Goal: Task Accomplishment & Management: Complete application form

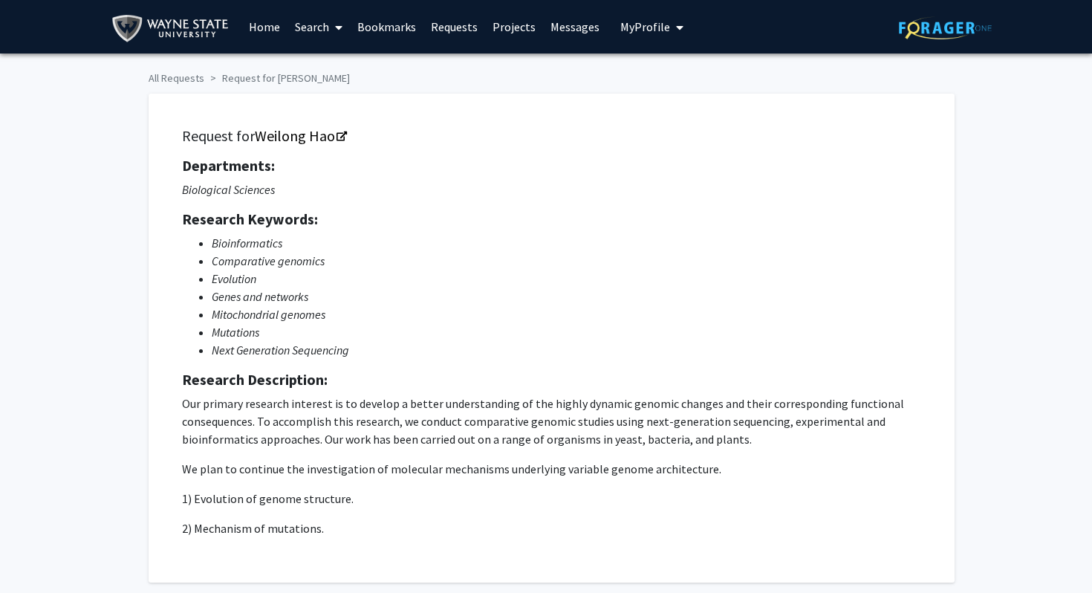
click at [639, 29] on span "My Profile" at bounding box center [645, 26] width 50 height 15
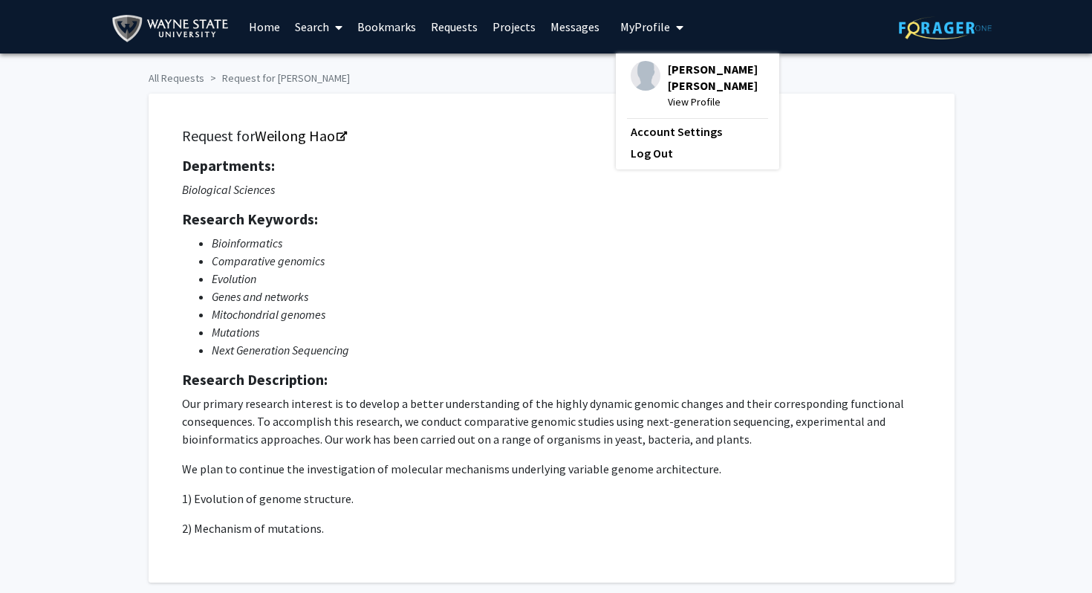
click at [267, 27] on link "Home" at bounding box center [264, 27] width 46 height 52
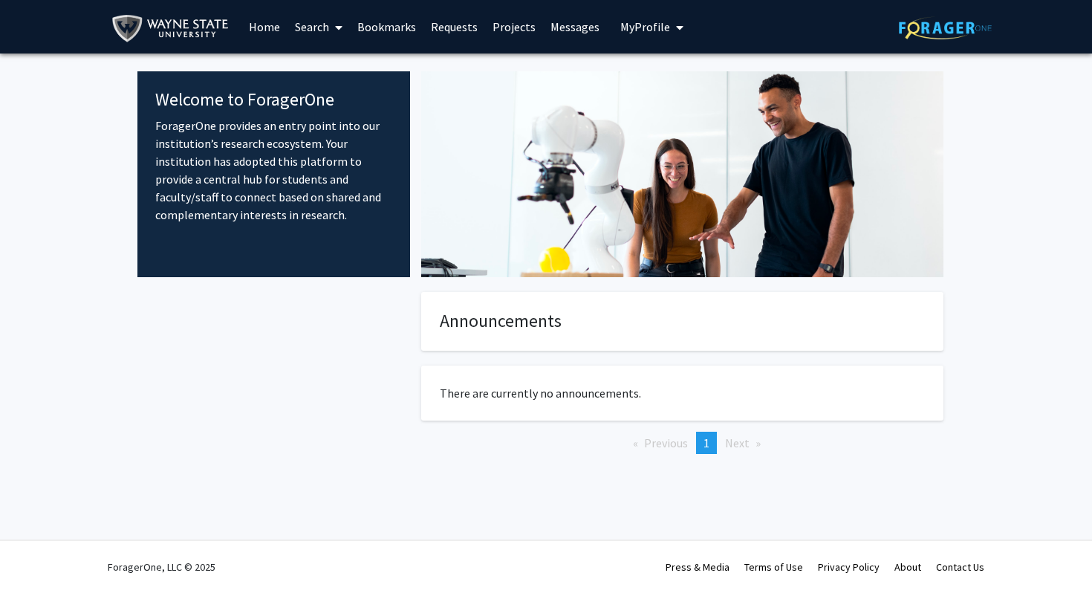
click at [229, 262] on div "Welcome to ForagerOne ForagerOne provides an entry point into our institution’s…" at bounding box center [273, 174] width 273 height 206
click at [628, 30] on span "My Profile" at bounding box center [645, 26] width 50 height 15
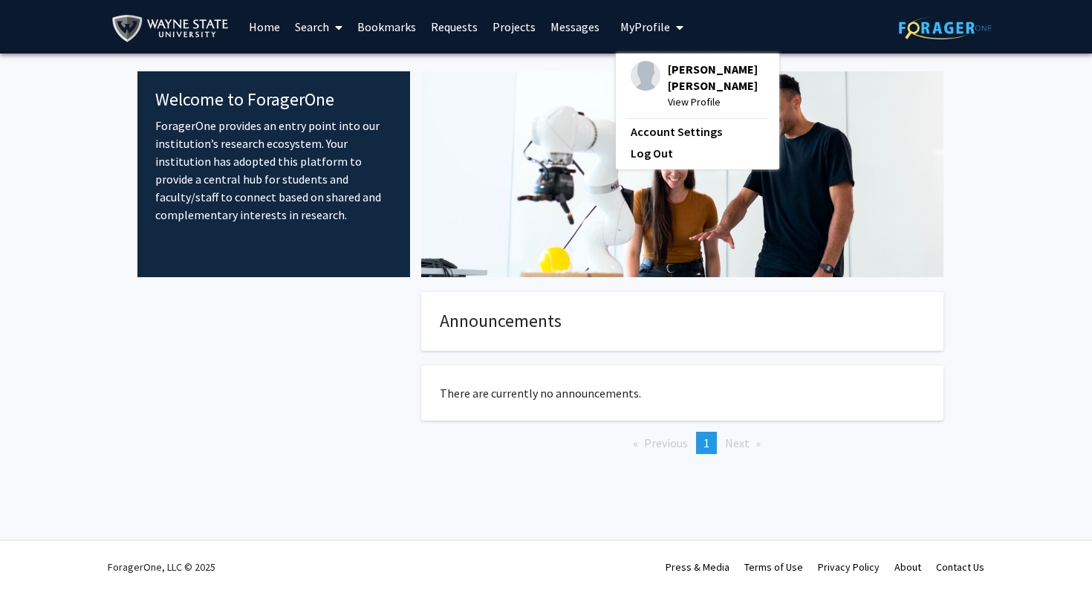
click at [694, 104] on span "View Profile" at bounding box center [716, 102] width 97 height 16
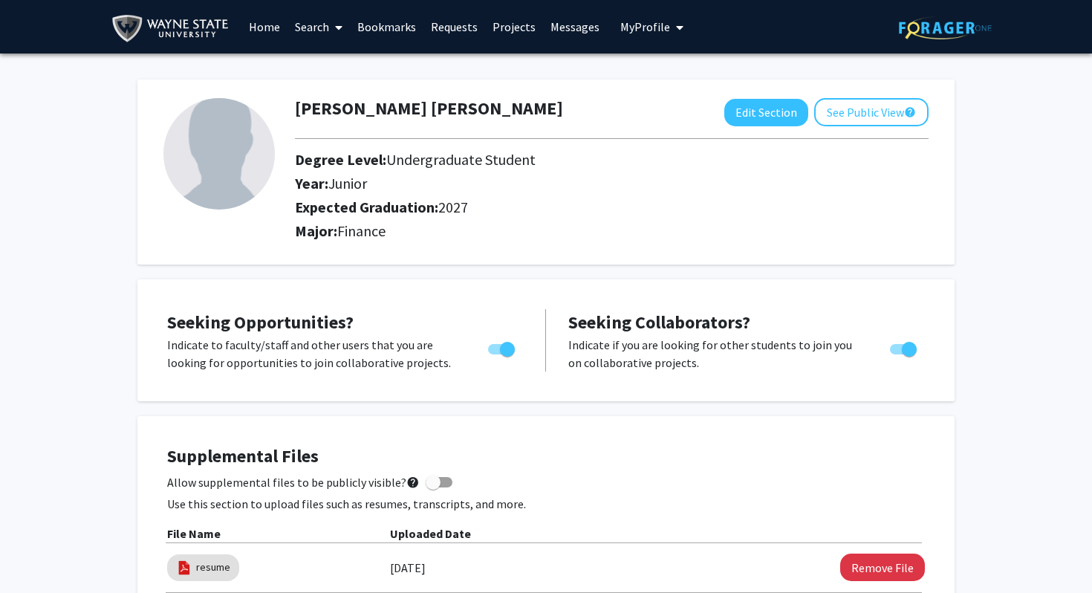
click at [267, 30] on link "Home" at bounding box center [264, 27] width 46 height 52
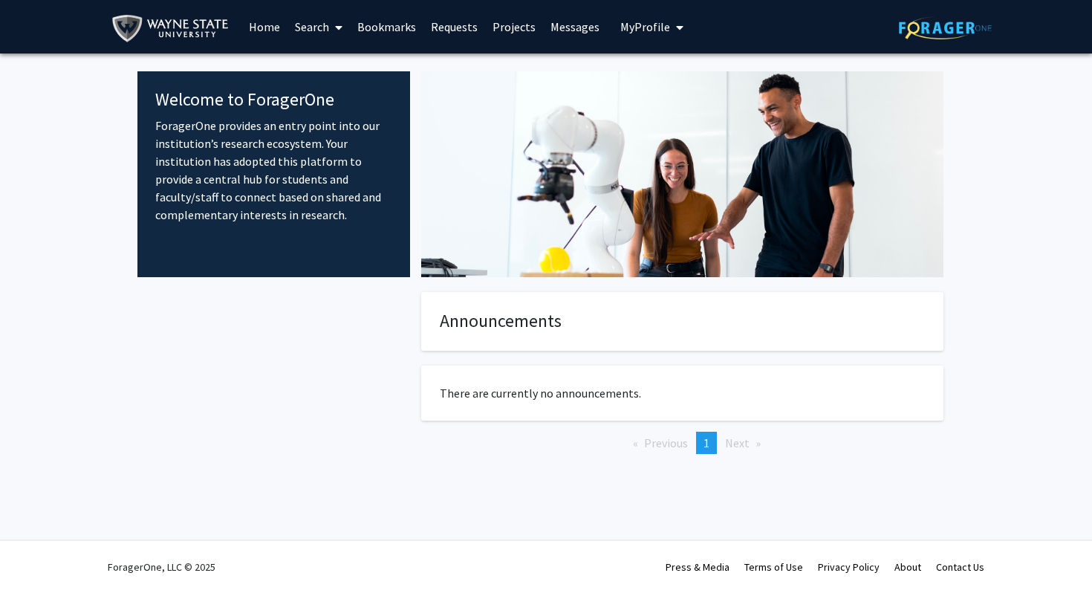
click at [318, 24] on link "Search" at bounding box center [318, 27] width 62 height 52
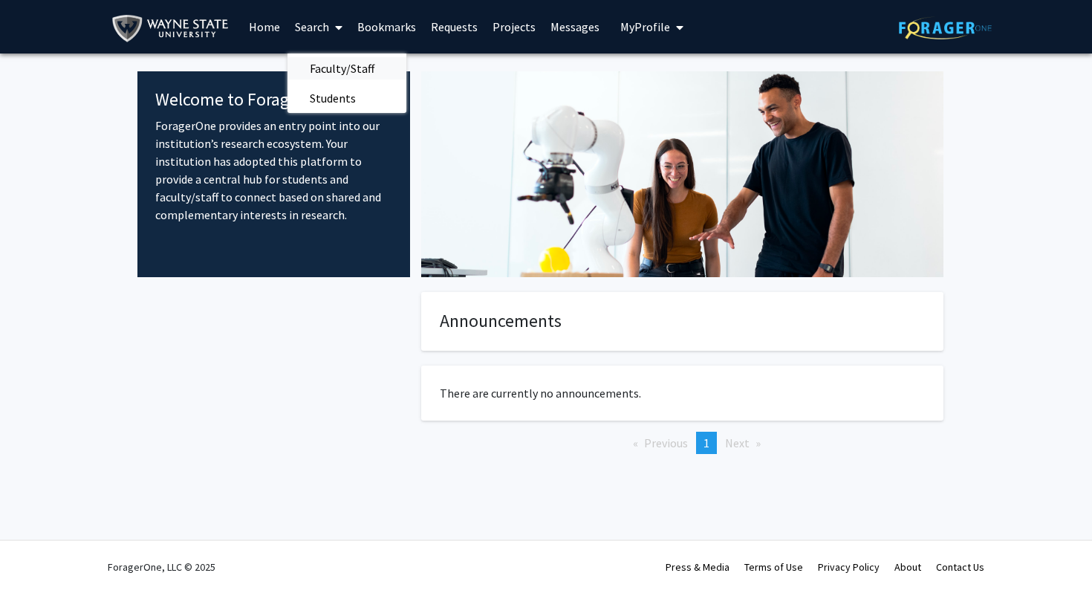
click at [333, 73] on span "Faculty/Staff" at bounding box center [341, 68] width 109 height 30
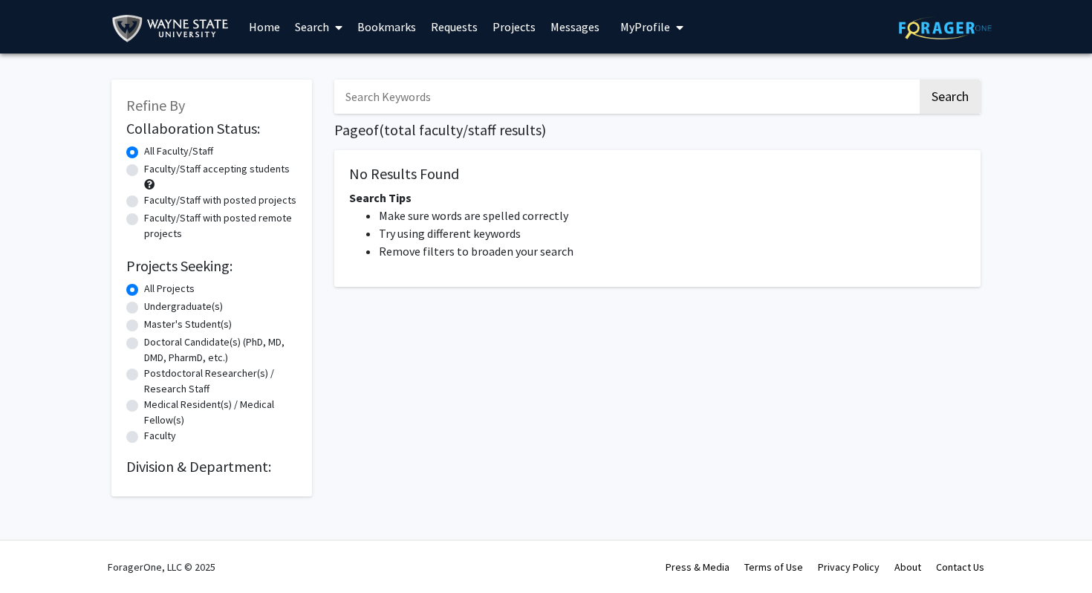
click at [144, 169] on label "Faculty/Staff accepting students" at bounding box center [217, 169] width 146 height 16
click at [144, 169] on input "Faculty/Staff accepting students" at bounding box center [149, 166] width 10 height 10
radio input "true"
click at [144, 307] on label "Undergraduate(s)" at bounding box center [183, 307] width 79 height 16
click at [144, 307] on input "Undergraduate(s)" at bounding box center [149, 304] width 10 height 10
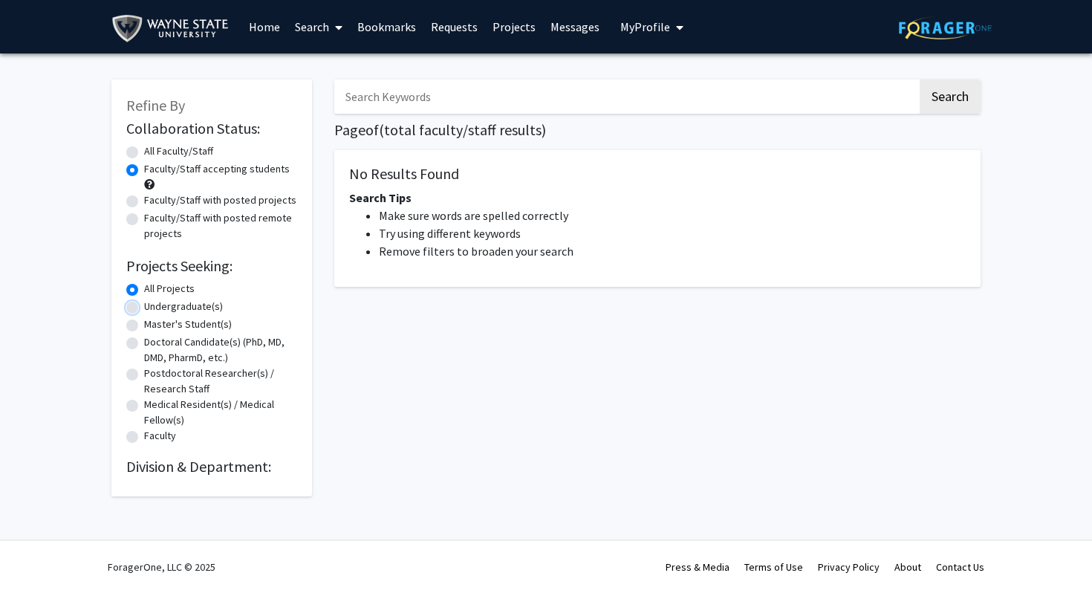
radio input "true"
click at [953, 97] on button "Search" at bounding box center [949, 96] width 61 height 34
click at [950, 100] on button "Search" at bounding box center [949, 96] width 61 height 34
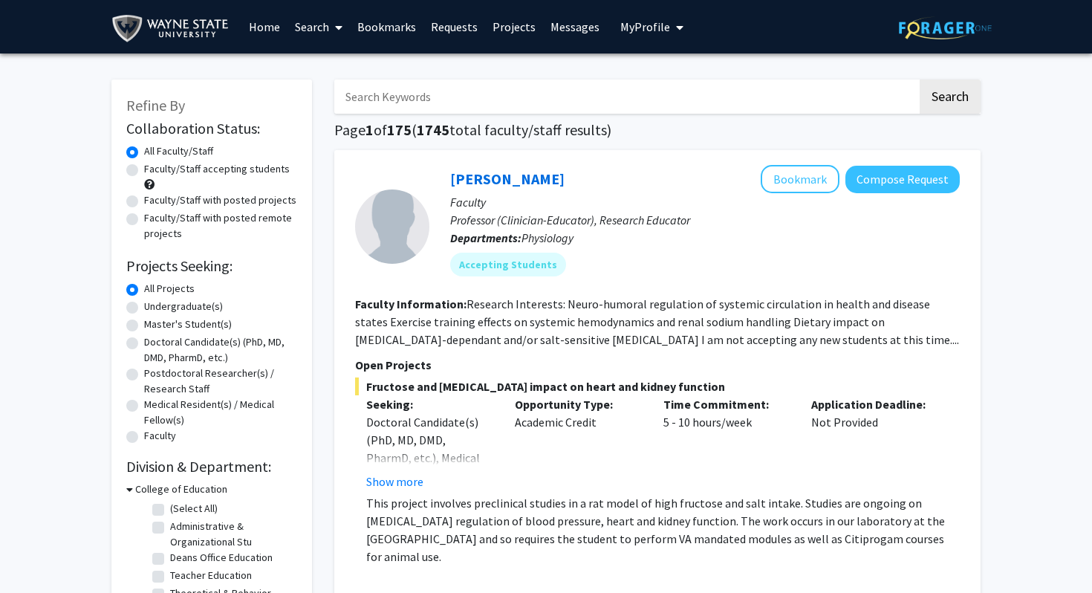
click at [144, 304] on label "Undergraduate(s)" at bounding box center [183, 307] width 79 height 16
click at [144, 304] on input "Undergraduate(s)" at bounding box center [149, 304] width 10 height 10
radio input "true"
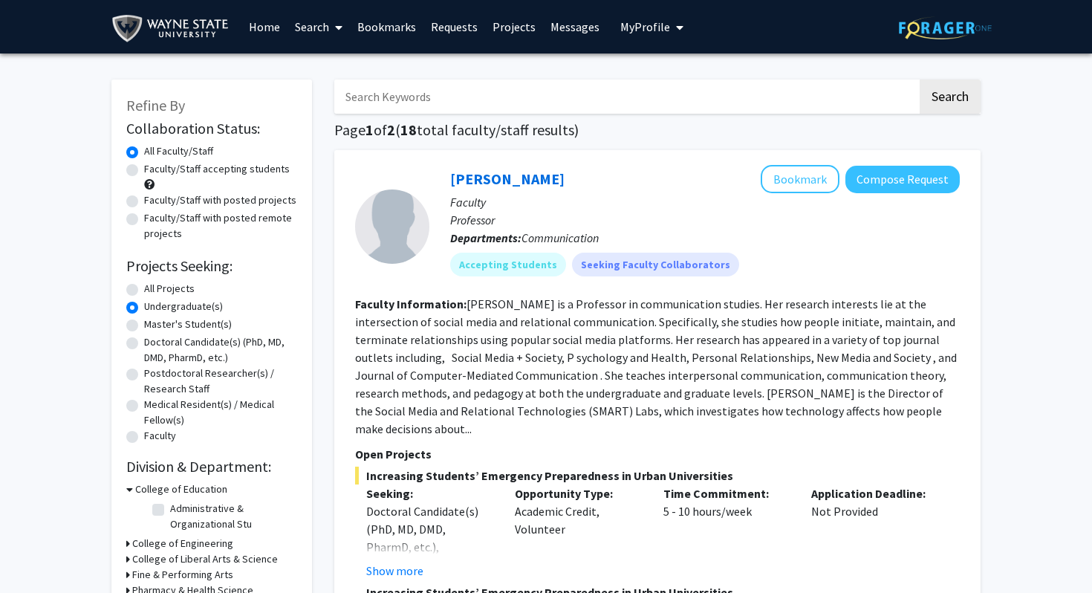
click at [144, 169] on label "Faculty/Staff accepting students" at bounding box center [217, 169] width 146 height 16
click at [144, 169] on input "Faculty/Staff accepting students" at bounding box center [149, 166] width 10 height 10
radio input "true"
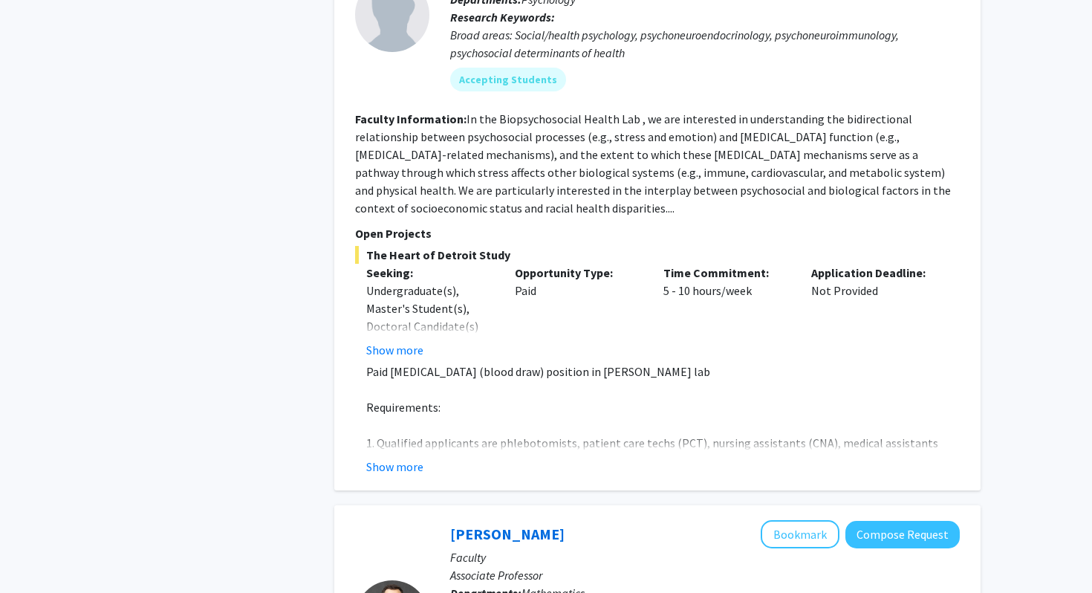
scroll to position [1061, 0]
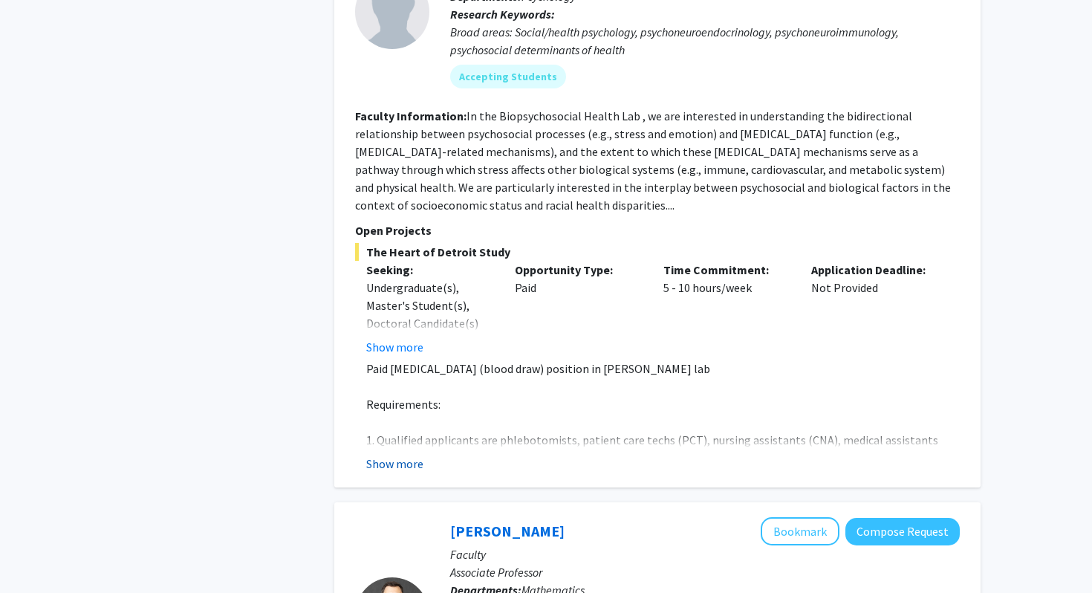
click at [405, 454] on button "Show more" at bounding box center [394, 463] width 57 height 18
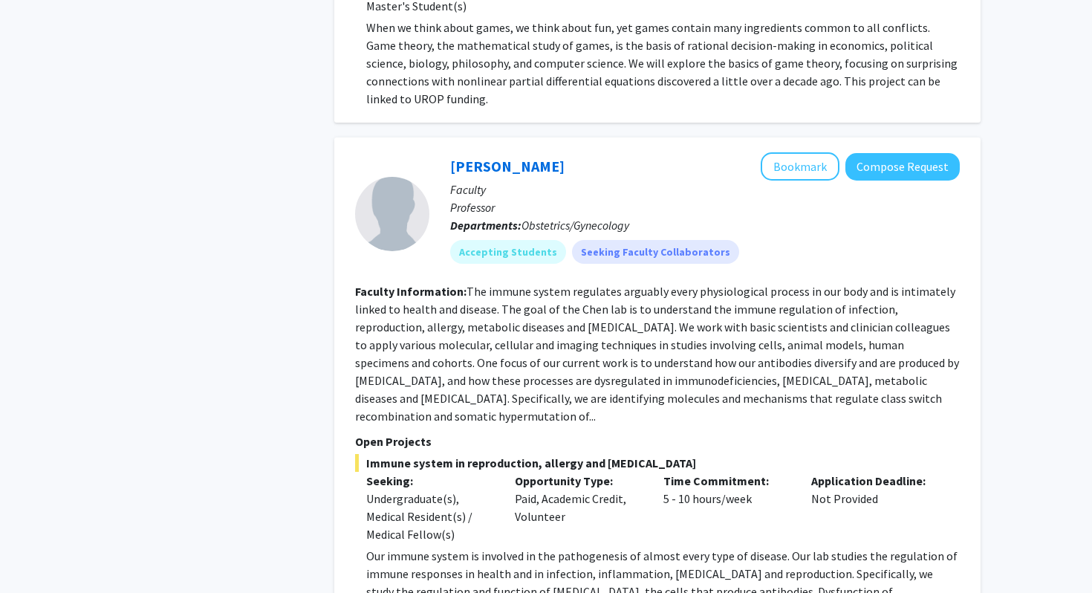
scroll to position [2205, 0]
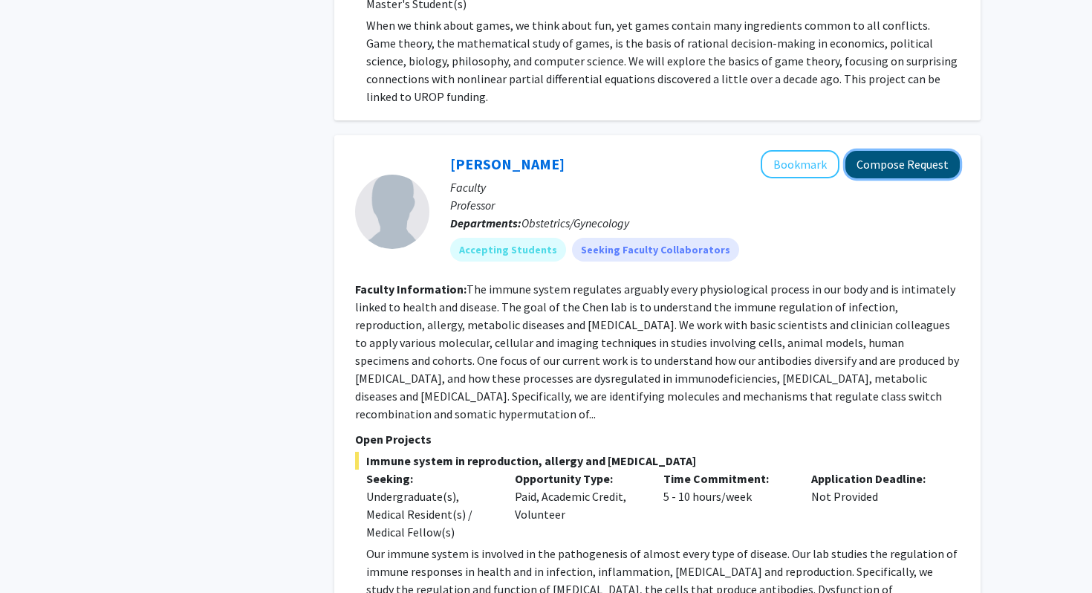
click at [901, 151] on button "Compose Request" at bounding box center [902, 164] width 114 height 27
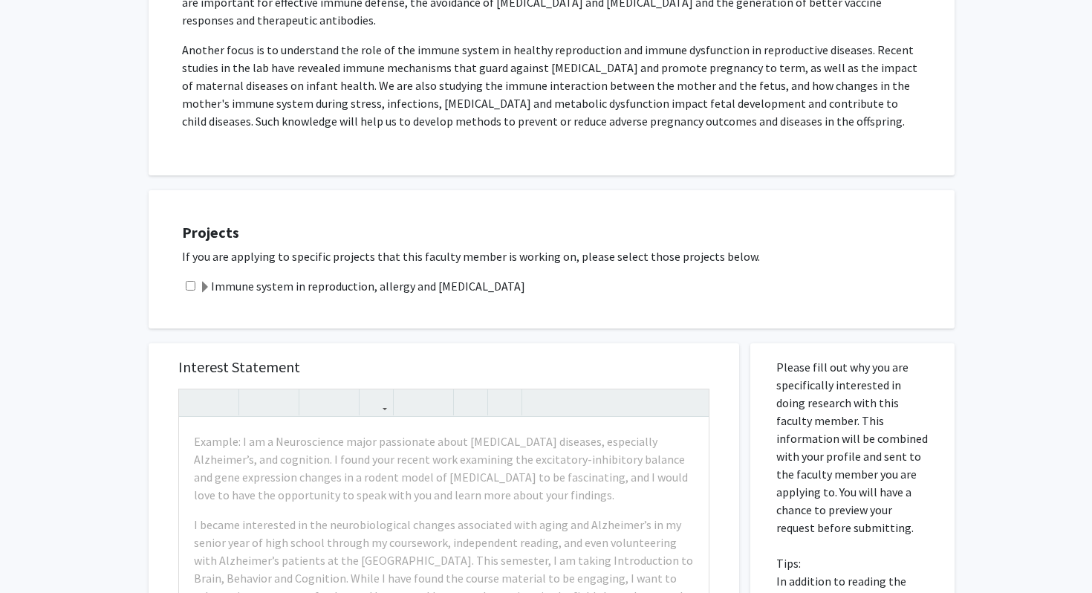
scroll to position [384, 0]
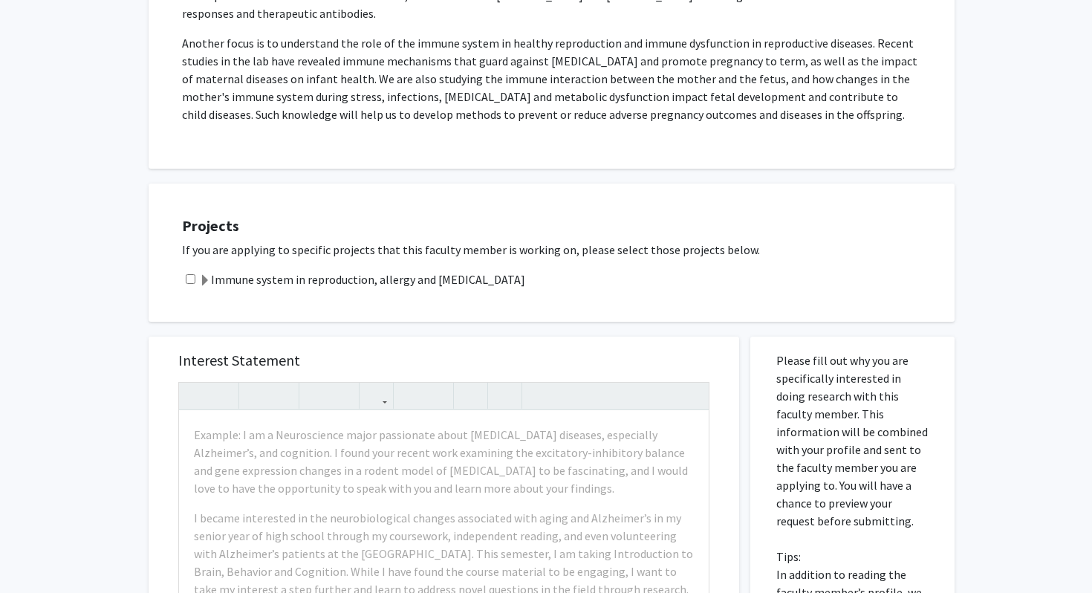
click at [358, 280] on label "Immune system in reproduction, allergy and [MEDICAL_DATA]" at bounding box center [362, 279] width 326 height 18
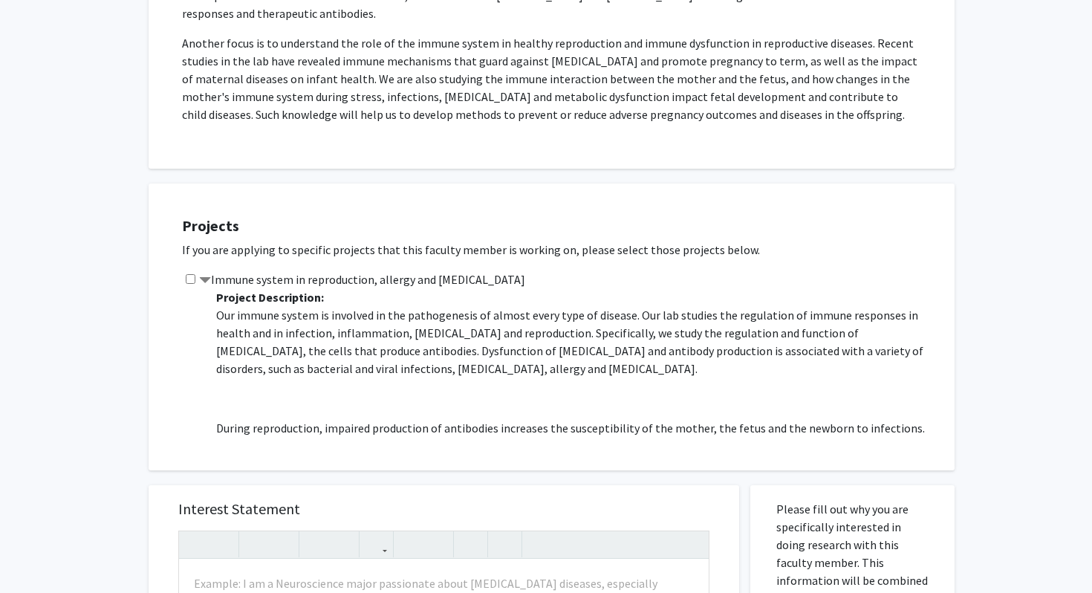
click at [187, 279] on input "checkbox" at bounding box center [191, 279] width 10 height 10
checkbox input "true"
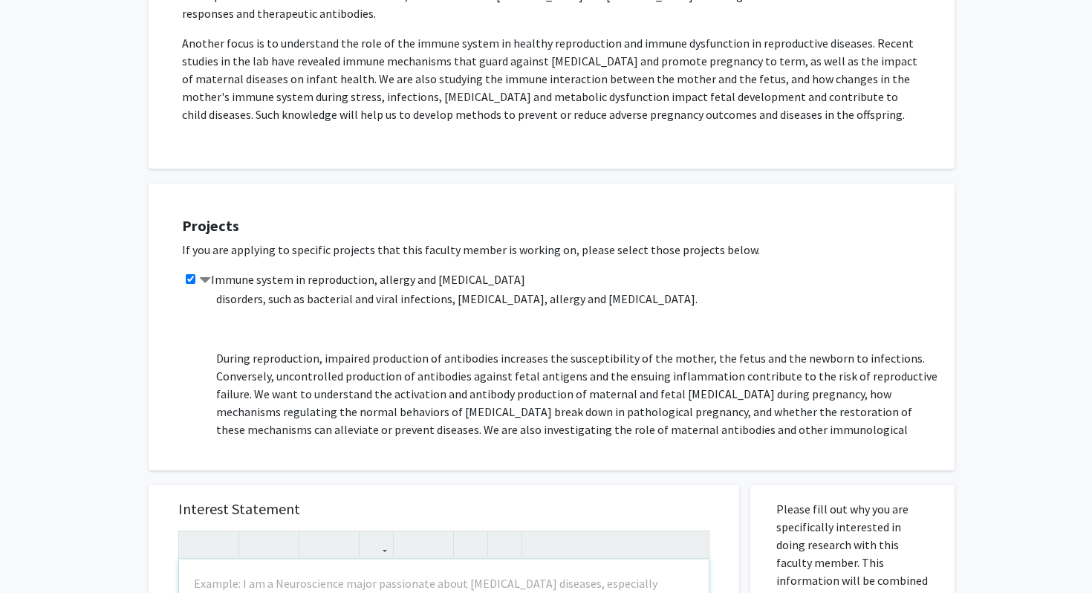
scroll to position [0, 0]
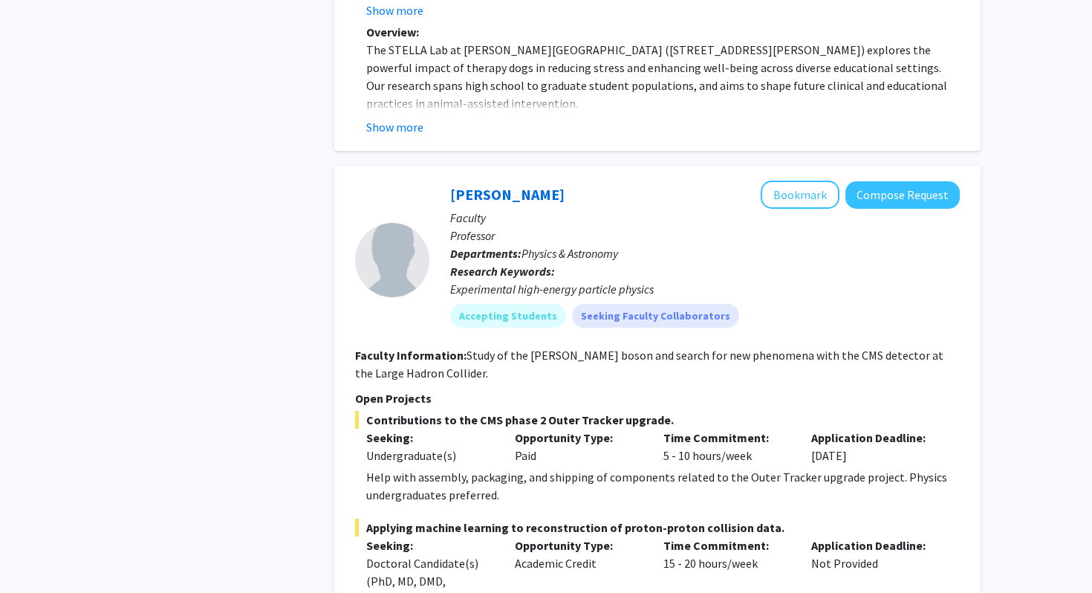
scroll to position [5982, 0]
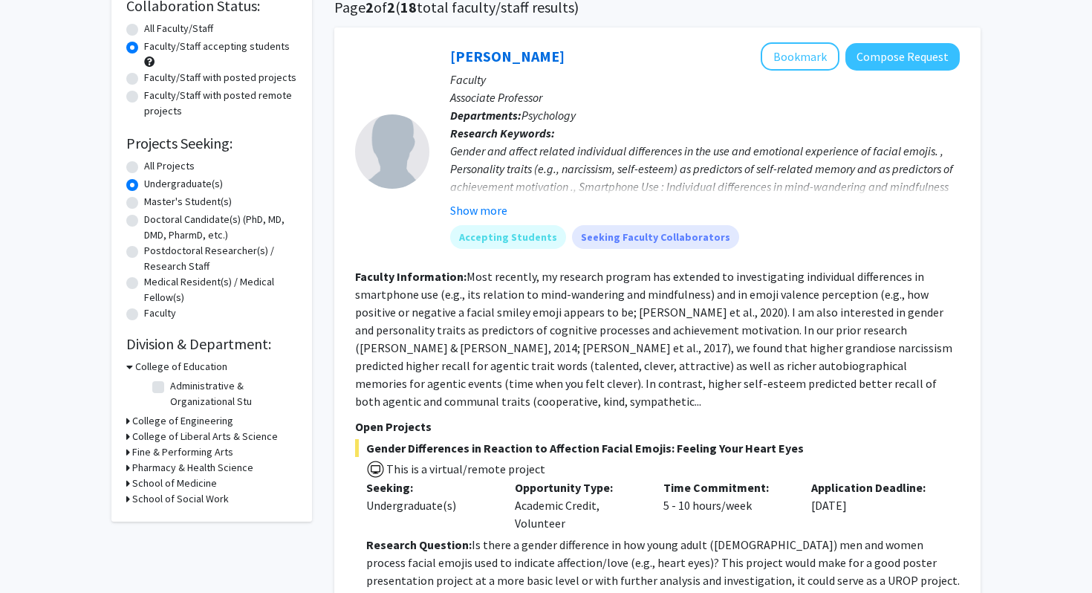
scroll to position [126, 0]
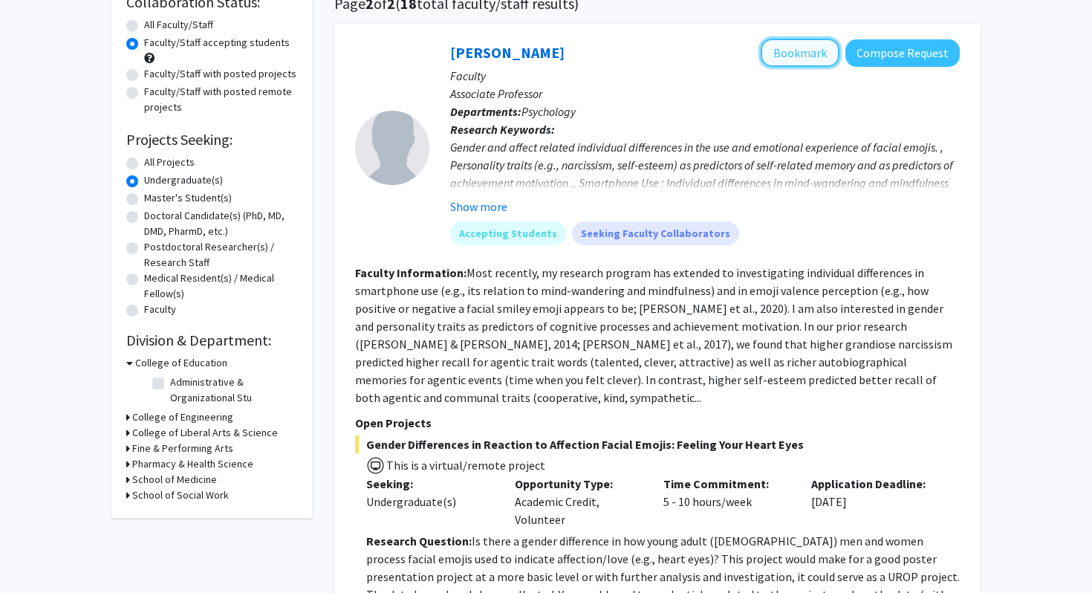
click at [783, 42] on button "Bookmark" at bounding box center [799, 53] width 79 height 28
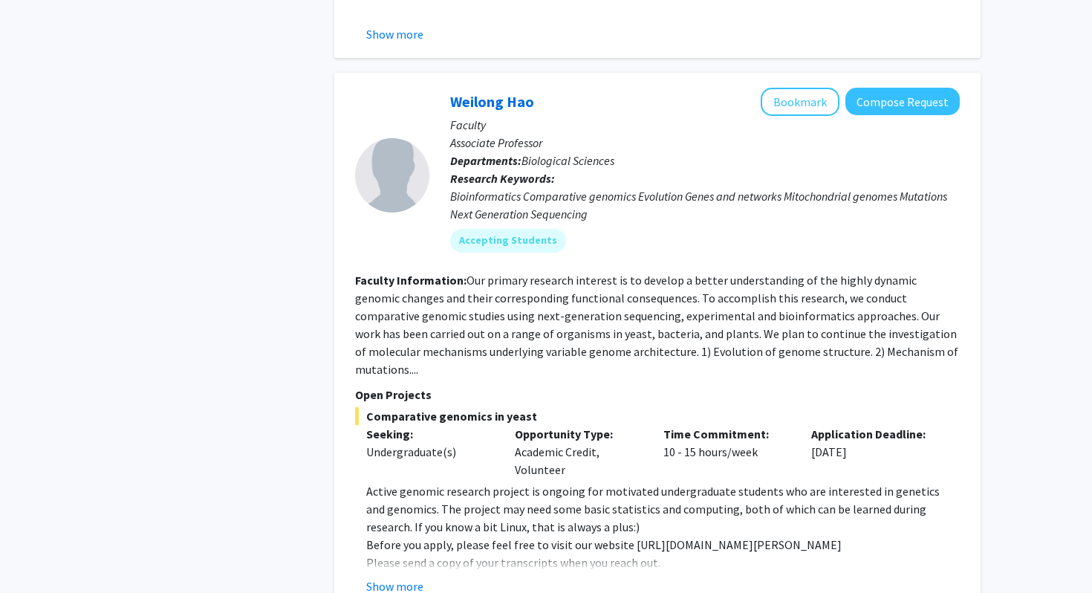
scroll to position [3121, 0]
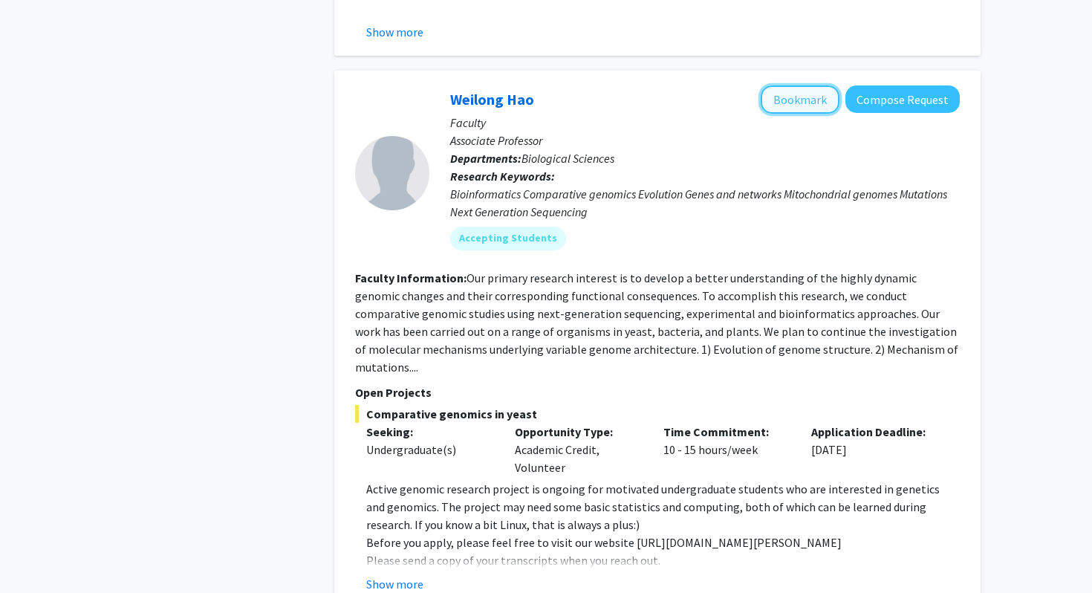
click at [812, 85] on button "Bookmark" at bounding box center [799, 99] width 79 height 28
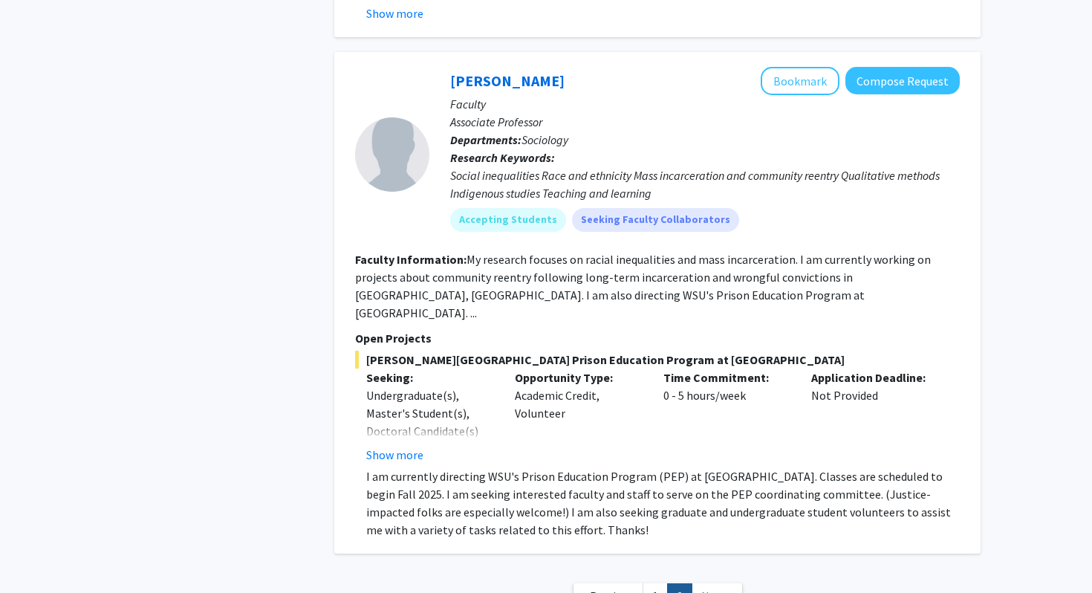
scroll to position [3727, 0]
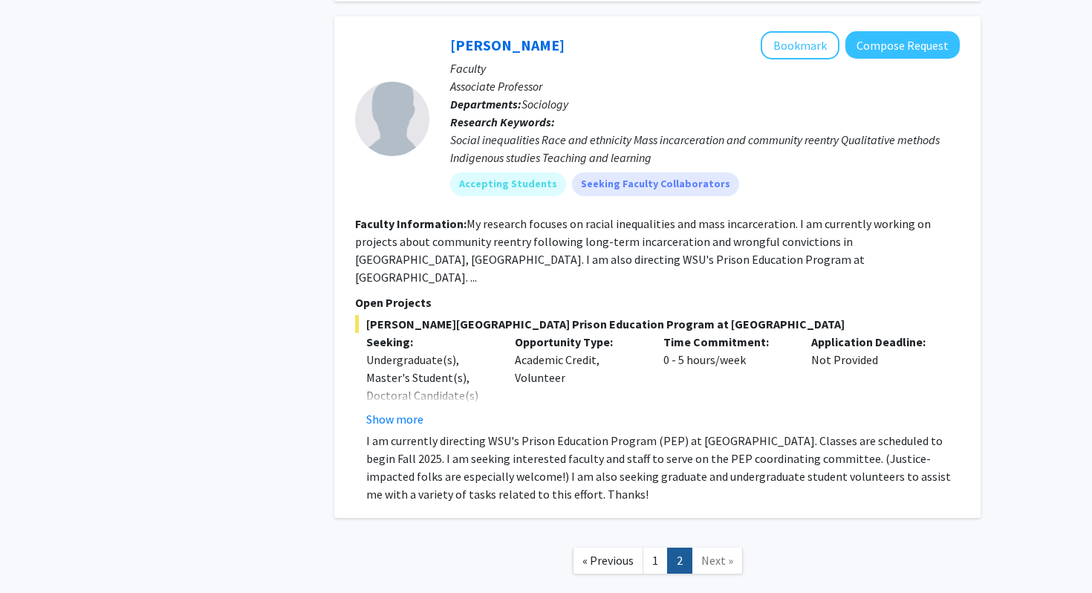
click at [701, 552] on span "Next »" at bounding box center [717, 559] width 32 height 15
